Goal: Information Seeking & Learning: Learn about a topic

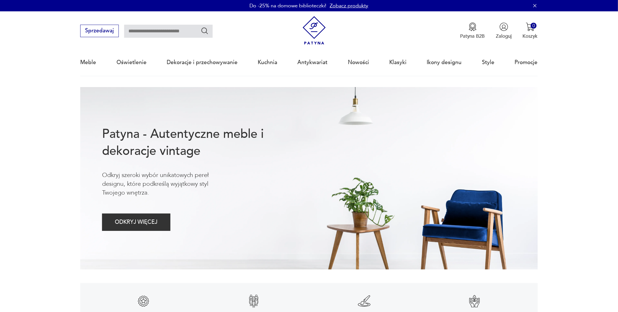
click at [163, 41] on div "Sprzedawaj Patyna B2B Zaloguj 0 Koszyk Twój koszyk ( 0 ) Brak produktów w koszy…" at bounding box center [308, 27] width 457 height 33
click at [163, 37] on input "text" at bounding box center [168, 31] width 88 height 13
type input "******"
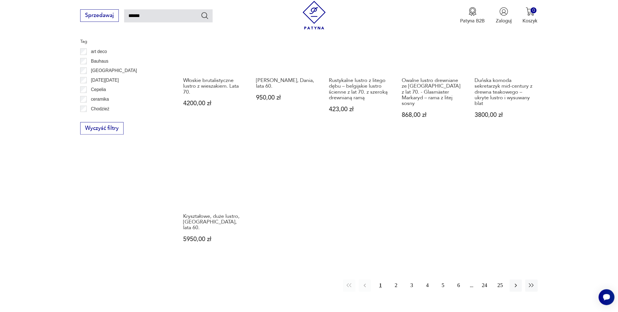
scroll to position [401, 0]
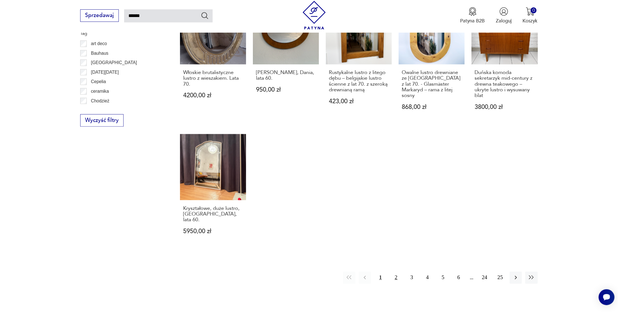
click at [398, 272] on button "2" at bounding box center [396, 278] width 12 height 12
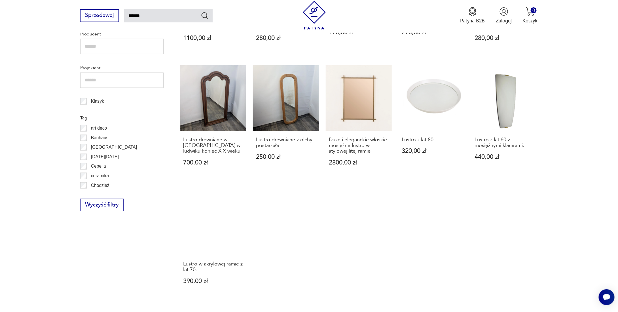
scroll to position [344, 0]
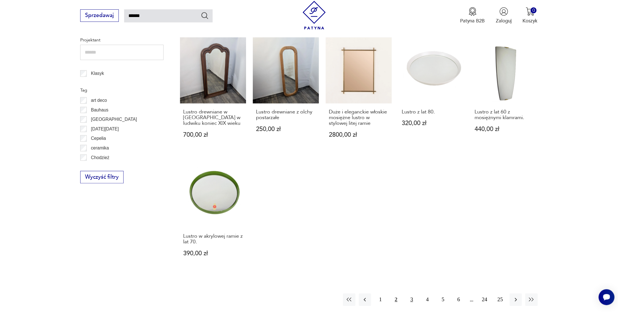
click at [407, 299] on button "3" at bounding box center [412, 299] width 12 height 12
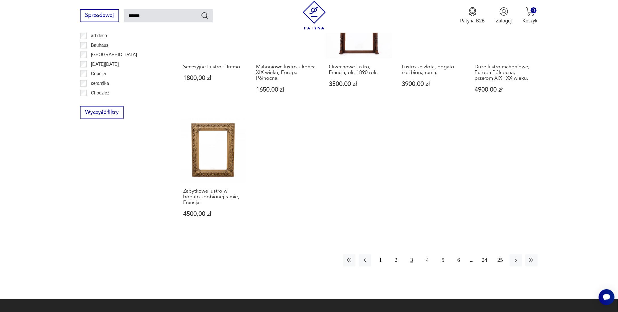
scroll to position [429, 0]
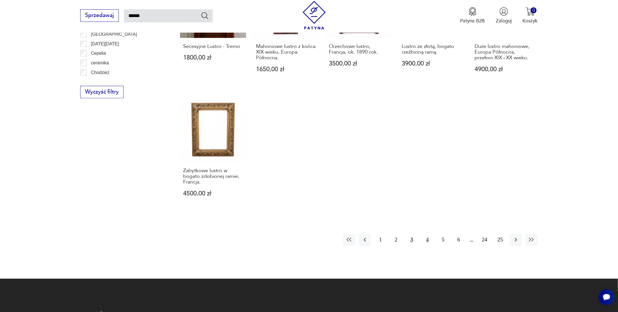
click at [430, 234] on button "4" at bounding box center [427, 240] width 12 height 12
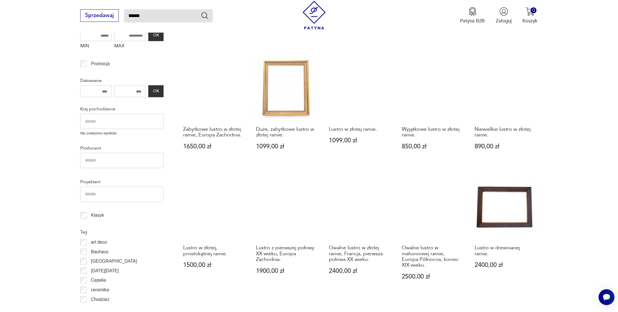
scroll to position [344, 0]
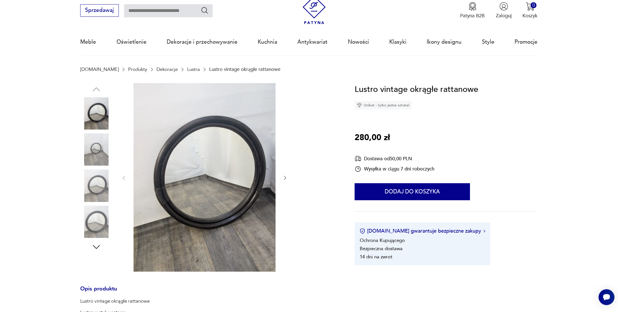
scroll to position [28, 0]
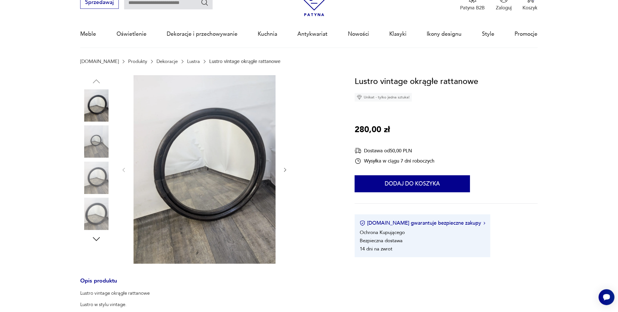
click at [287, 168] on icon "button" at bounding box center [285, 170] width 6 height 6
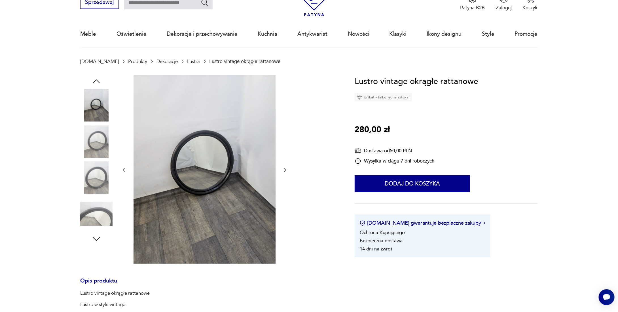
click at [287, 168] on icon "button" at bounding box center [285, 170] width 6 height 6
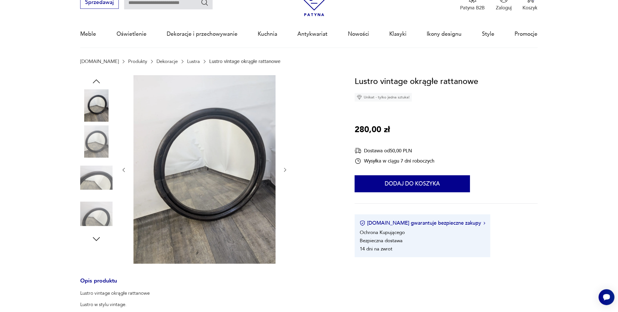
click at [287, 168] on icon "button" at bounding box center [285, 170] width 6 height 6
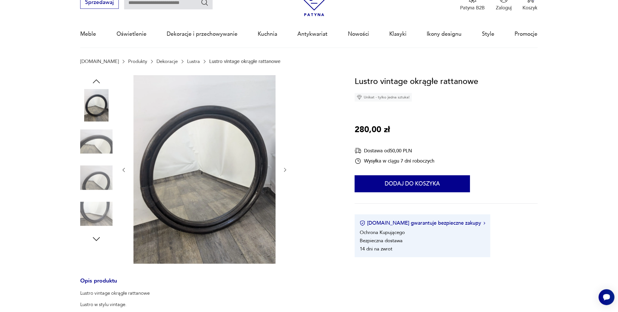
click at [287, 168] on icon "button" at bounding box center [285, 170] width 6 height 6
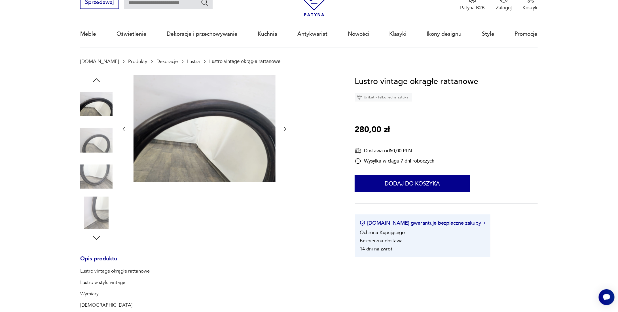
click at [287, 168] on div at bounding box center [204, 129] width 167 height 108
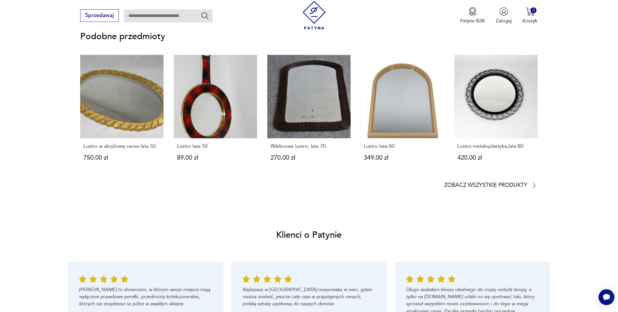
scroll to position [510, 0]
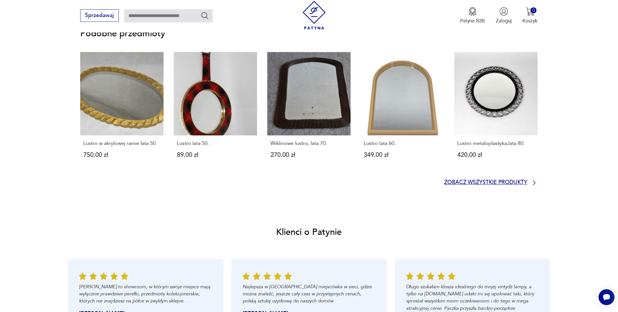
click at [470, 181] on p "Zobacz wszystkie produkty" at bounding box center [486, 183] width 83 height 5
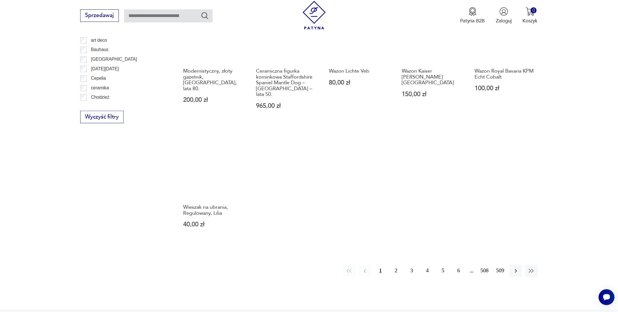
scroll to position [585, 0]
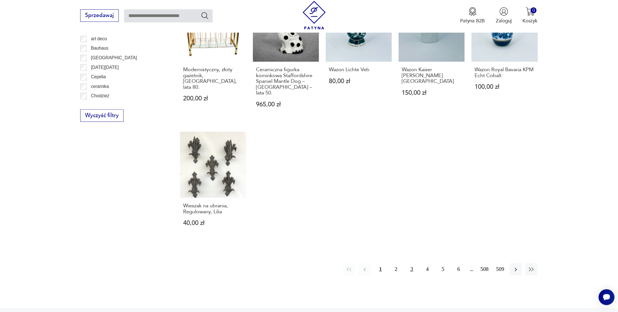
click at [411, 263] on button "3" at bounding box center [412, 269] width 12 height 12
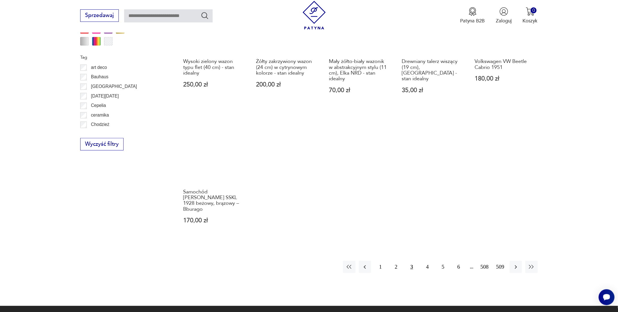
scroll to position [557, 0]
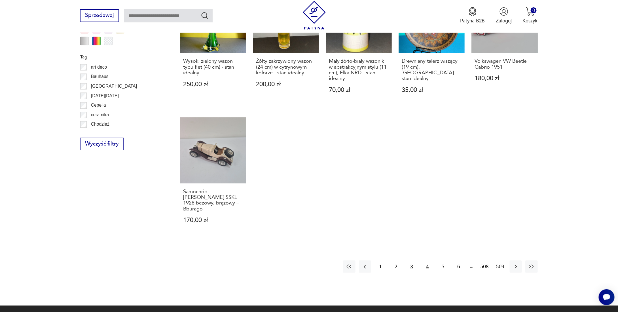
click at [427, 260] on button "4" at bounding box center [427, 266] width 12 height 12
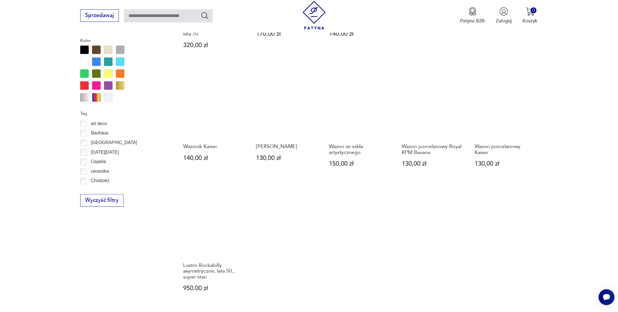
scroll to position [557, 0]
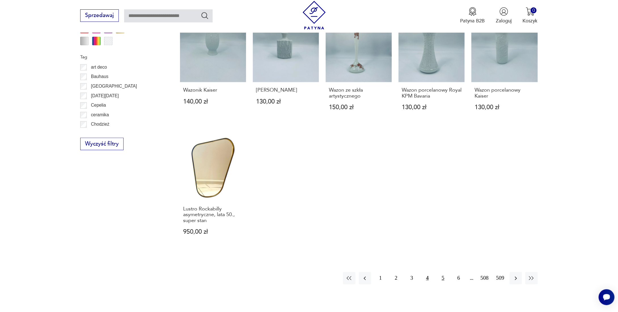
click at [442, 272] on button "5" at bounding box center [443, 278] width 12 height 12
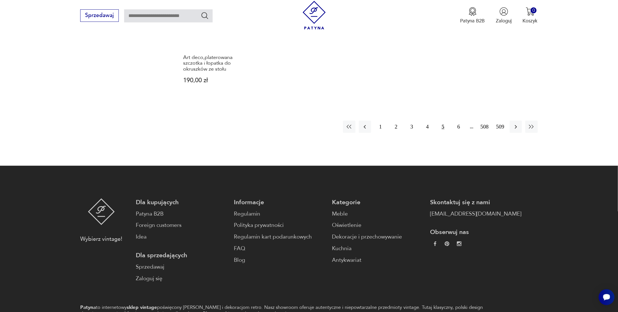
scroll to position [727, 0]
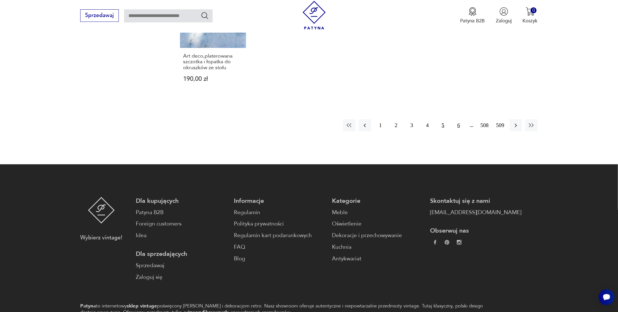
click at [460, 119] on button "6" at bounding box center [459, 125] width 12 height 12
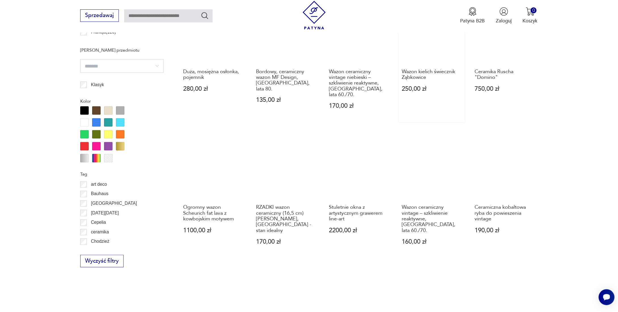
scroll to position [472, 0]
